Goal: Communication & Community: Answer question/provide support

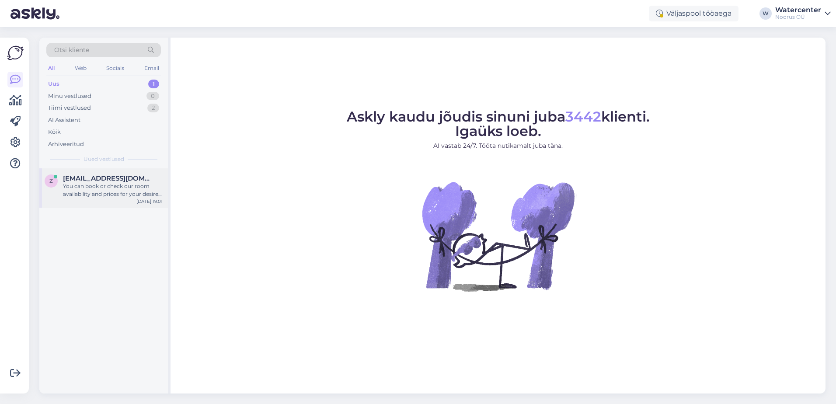
click at [86, 201] on div "Z [EMAIL_ADDRESS][DOMAIN_NAME] You can book or check our room availability and …" at bounding box center [103, 187] width 129 height 39
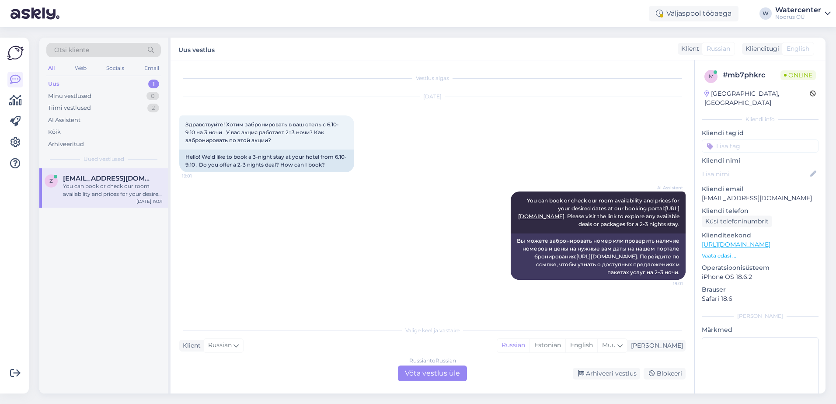
click at [419, 375] on div "Russian to Russian Võta vestlus üle" at bounding box center [432, 373] width 69 height 16
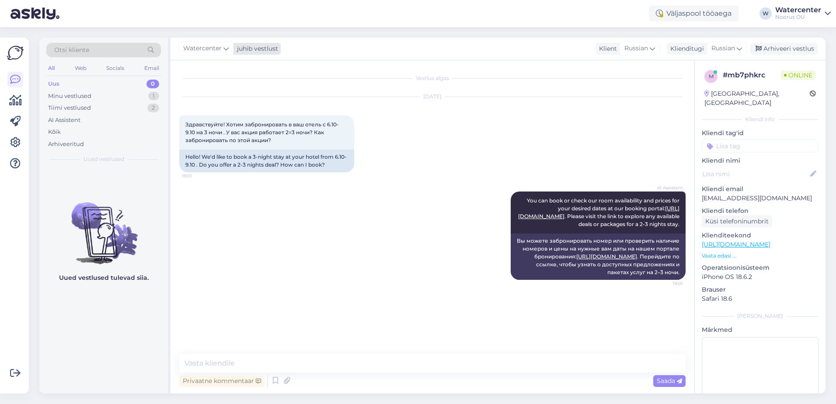
click at [189, 53] on span "Watercenter" at bounding box center [202, 49] width 38 height 10
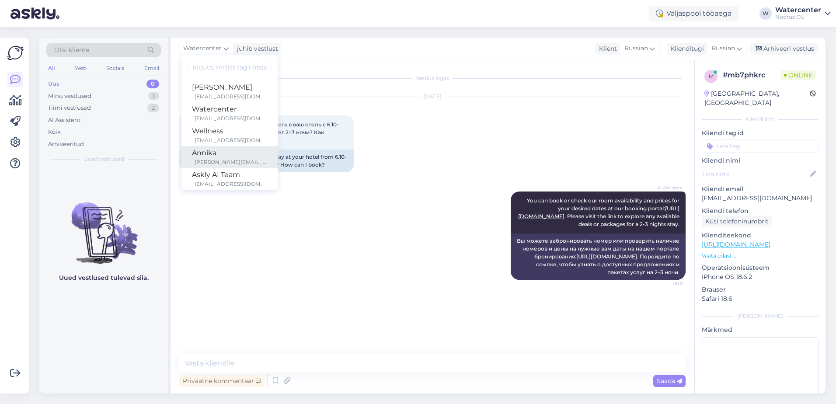
click at [222, 150] on div "Annika" at bounding box center [229, 153] width 75 height 10
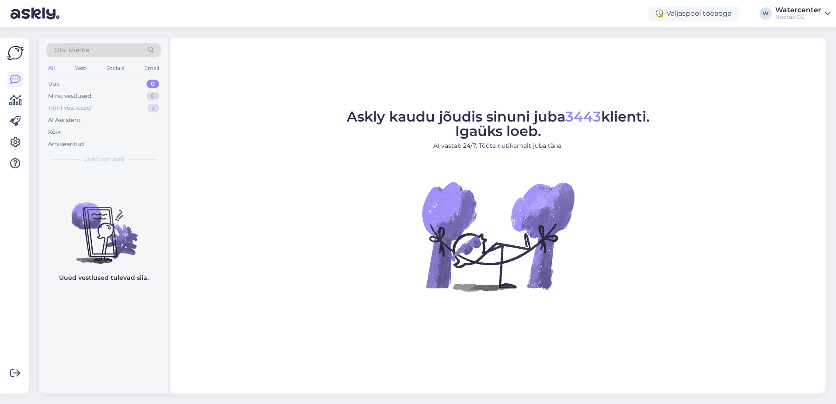
click at [72, 110] on div "Tiimi vestlused" at bounding box center [69, 108] width 43 height 9
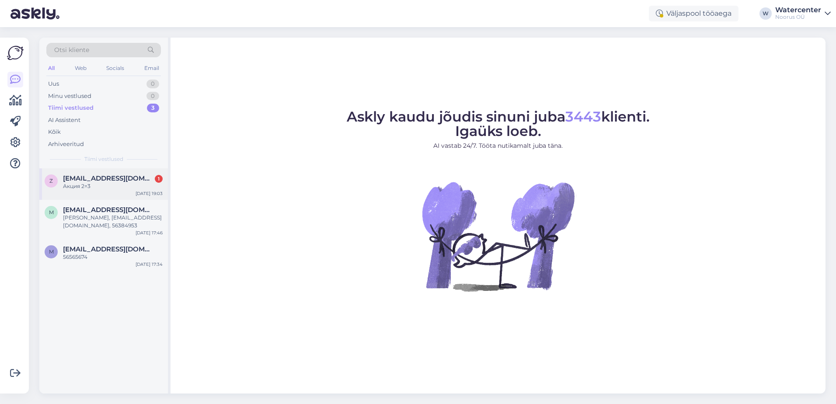
click at [93, 190] on div "Z [EMAIL_ADDRESS][DOMAIN_NAME] 1 Акция 2=[DATE] 19:03" at bounding box center [103, 183] width 129 height 31
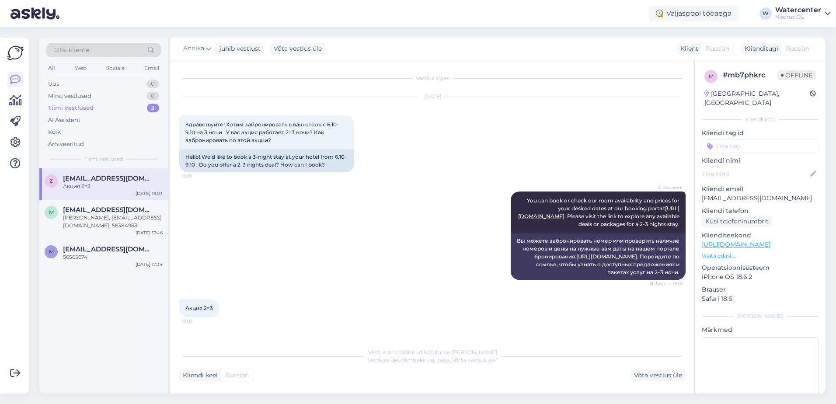
scroll to position [7, 0]
